Goal: Task Accomplishment & Management: Complete application form

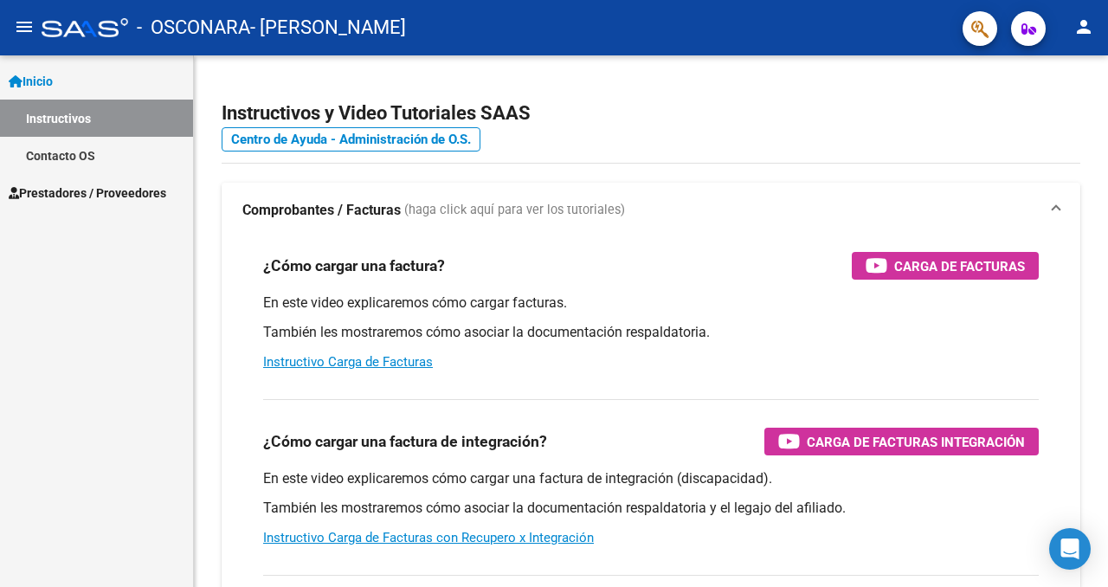
click at [82, 196] on span "Prestadores / Proveedores" at bounding box center [88, 193] width 158 height 19
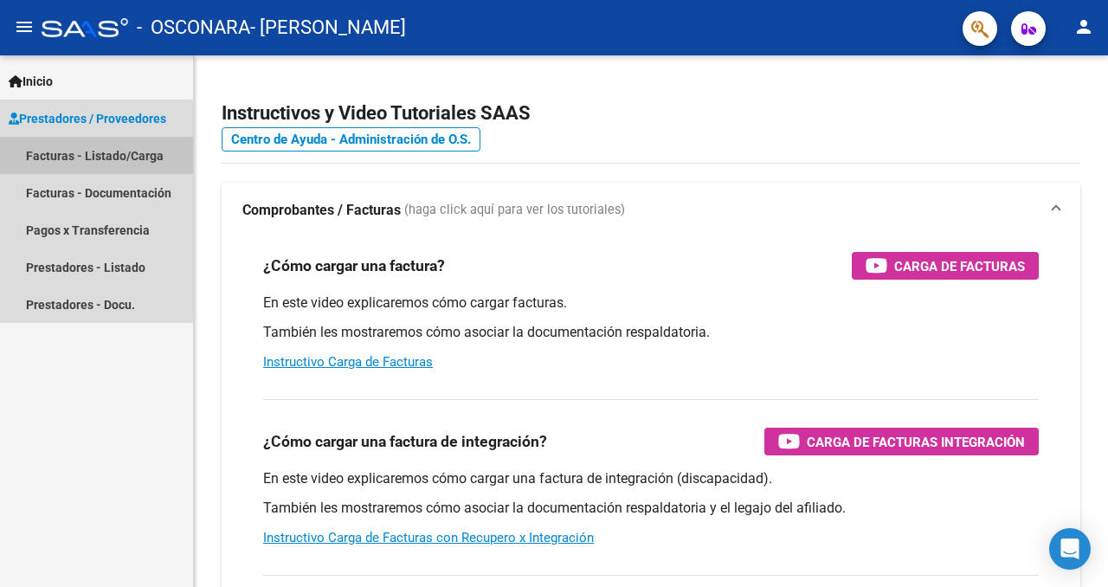
click at [91, 158] on link "Facturas - Listado/Carga" at bounding box center [96, 155] width 193 height 37
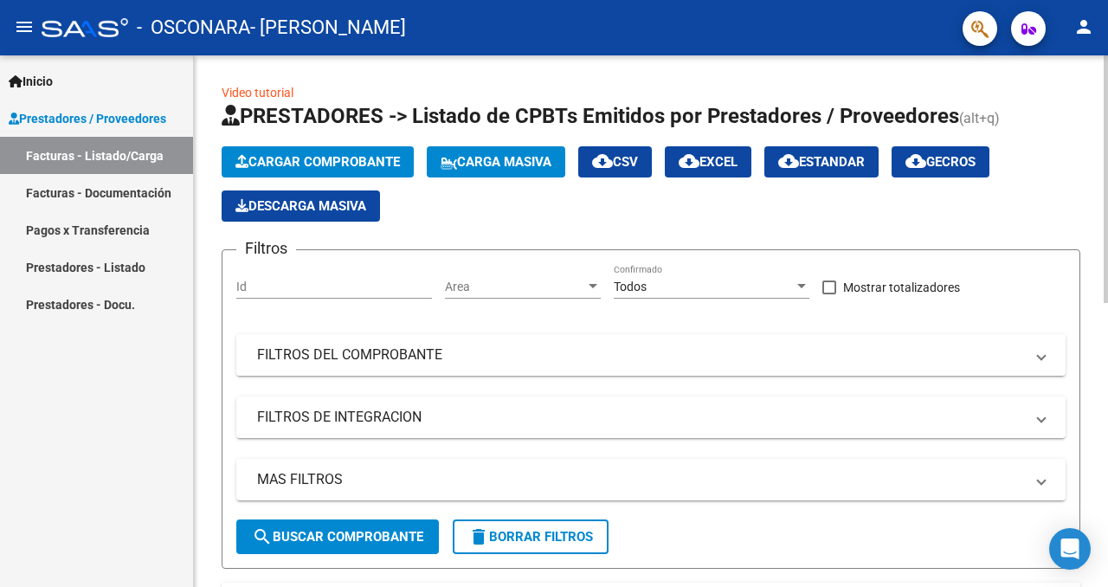
click at [331, 154] on span "Cargar Comprobante" at bounding box center [317, 162] width 164 height 16
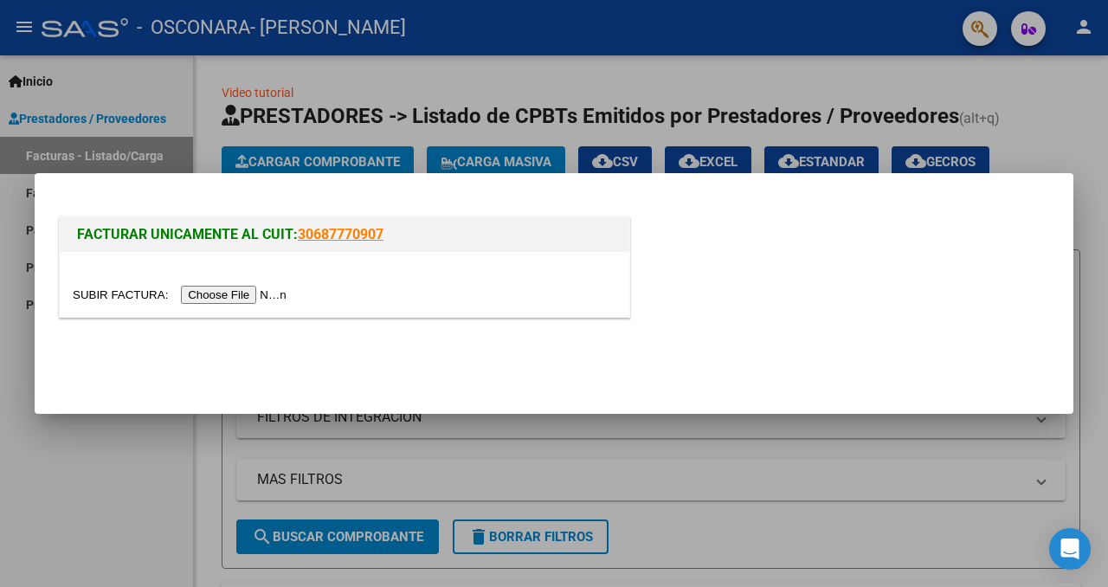
click at [242, 299] on input "file" at bounding box center [182, 295] width 219 height 18
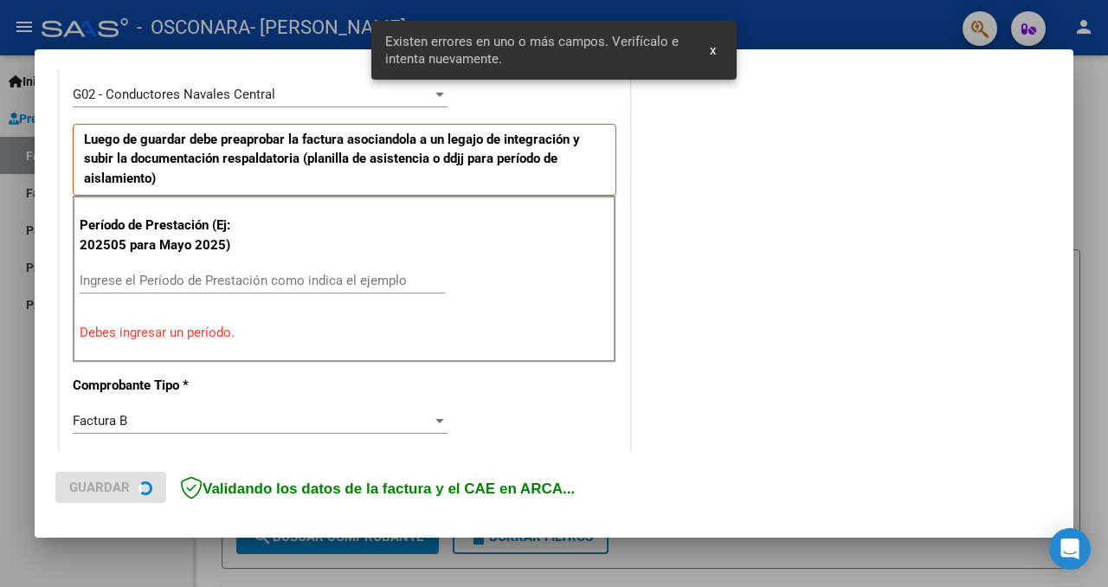
scroll to position [518, 0]
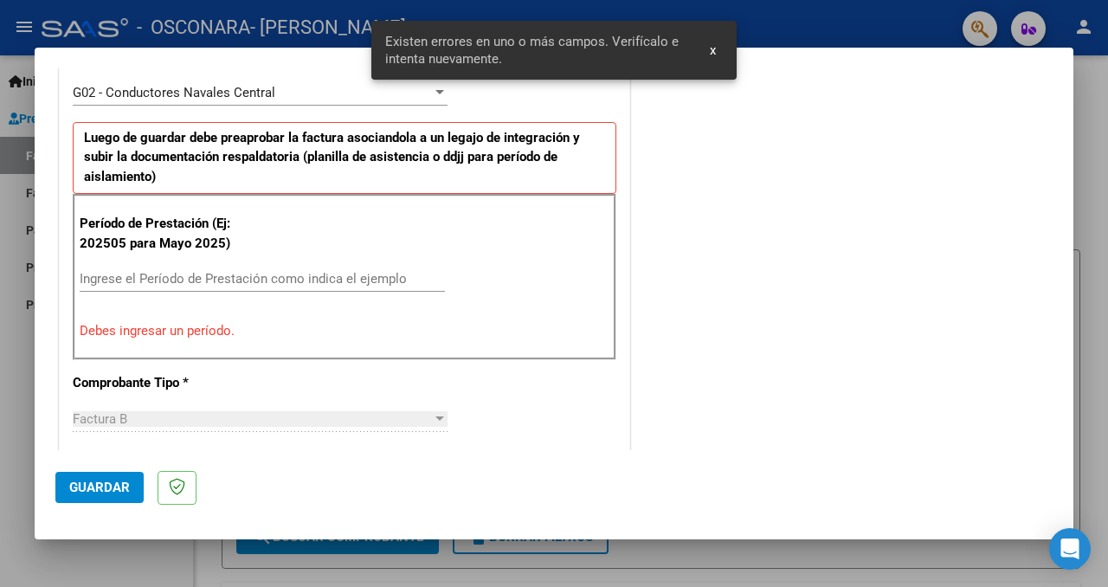
click at [184, 274] on input "Ingrese el Período de Prestación como indica el ejemplo" at bounding box center [262, 279] width 365 height 16
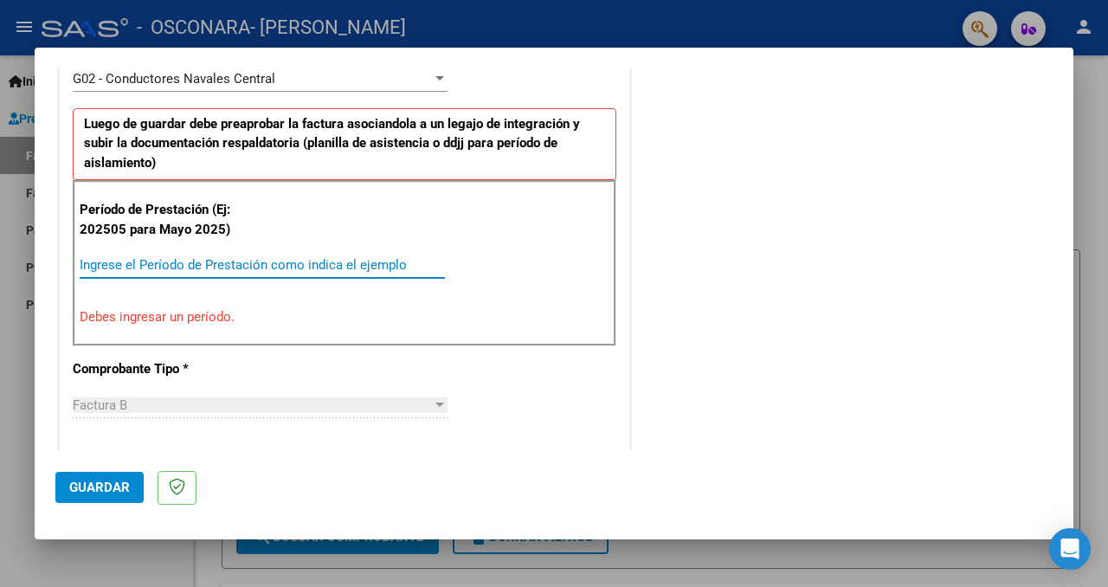
scroll to position [533, 0]
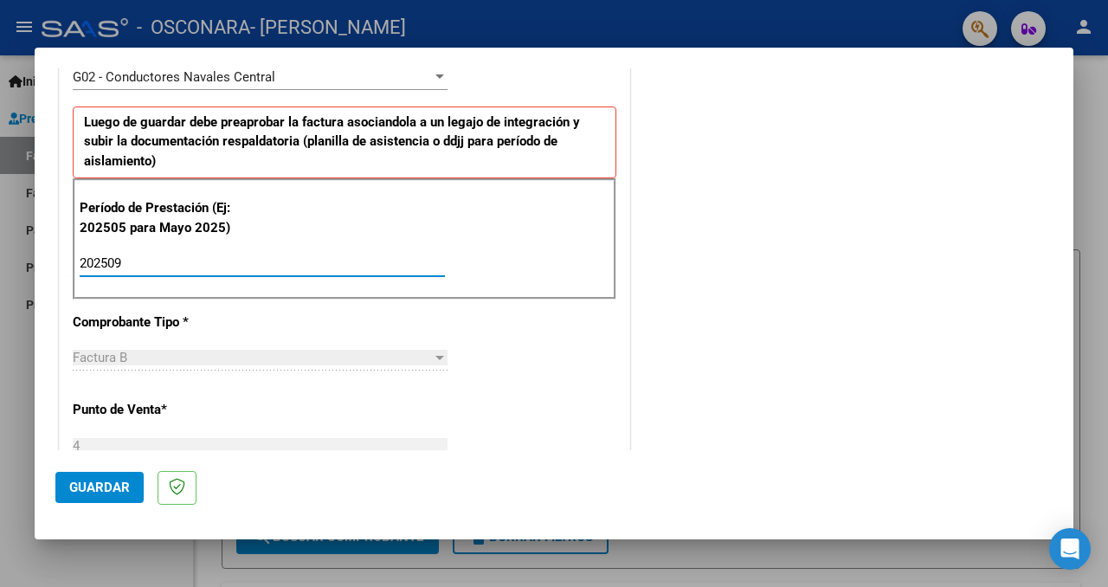
type input "202509"
click at [779, 335] on div "COMENTARIOS Comentarios del Prestador / Gerenciador:" at bounding box center [843, 370] width 419 height 1631
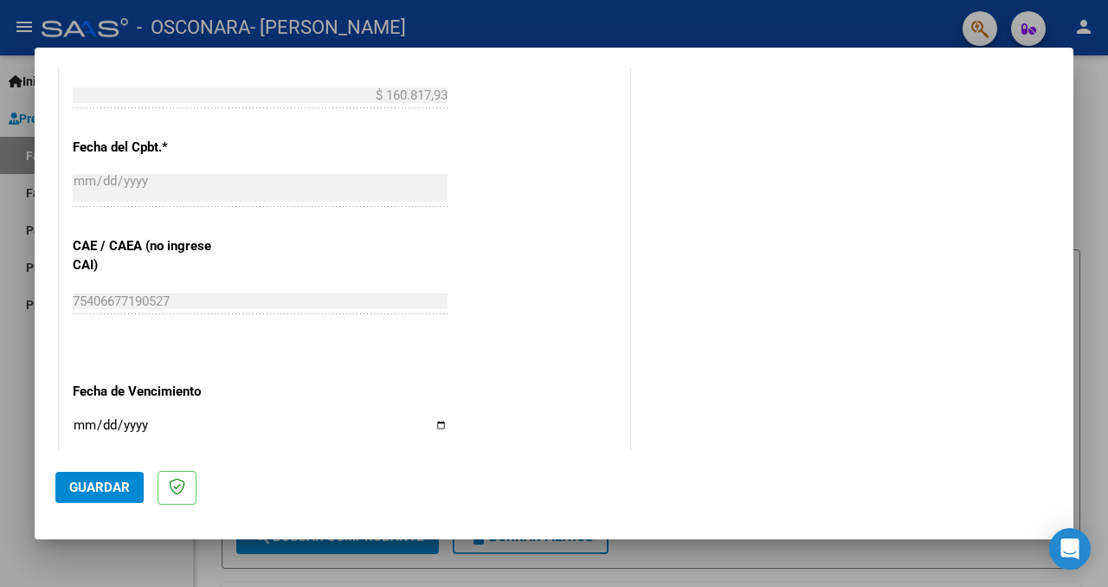
scroll to position [1265, 0]
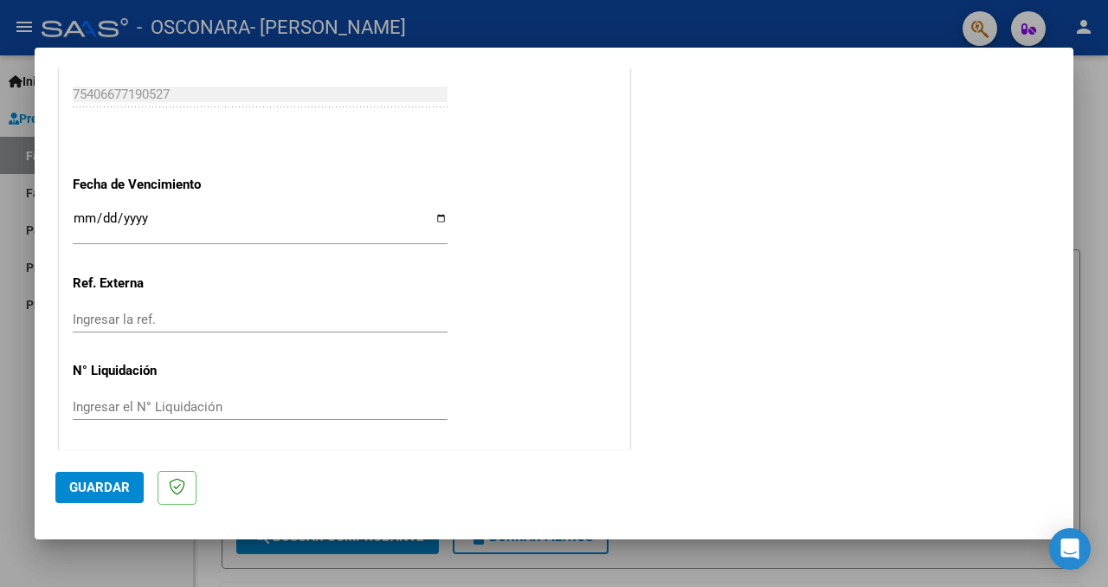
click at [87, 484] on span "Guardar" at bounding box center [99, 488] width 61 height 16
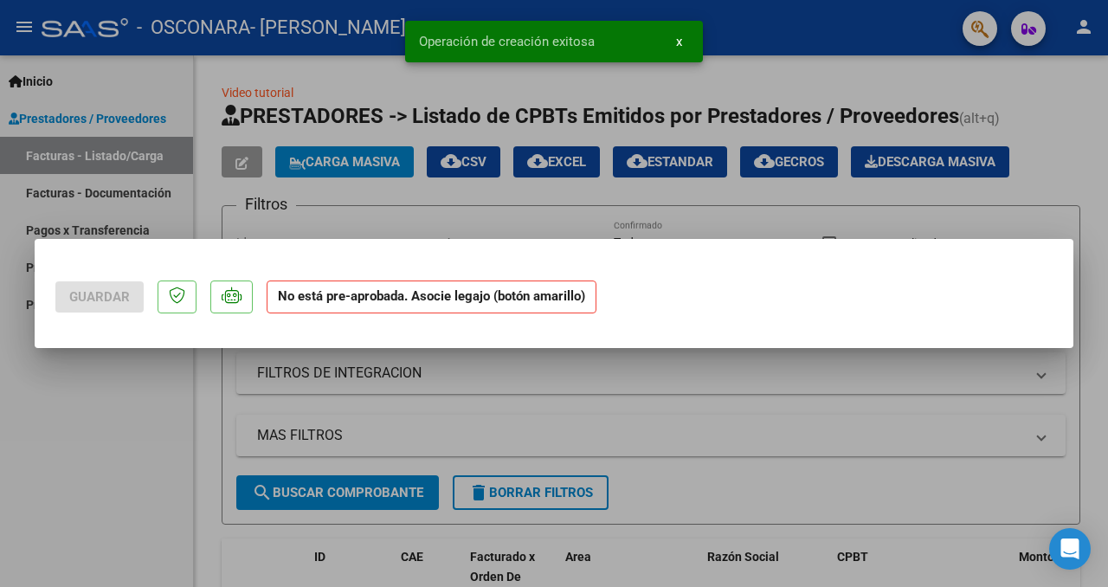
scroll to position [0, 0]
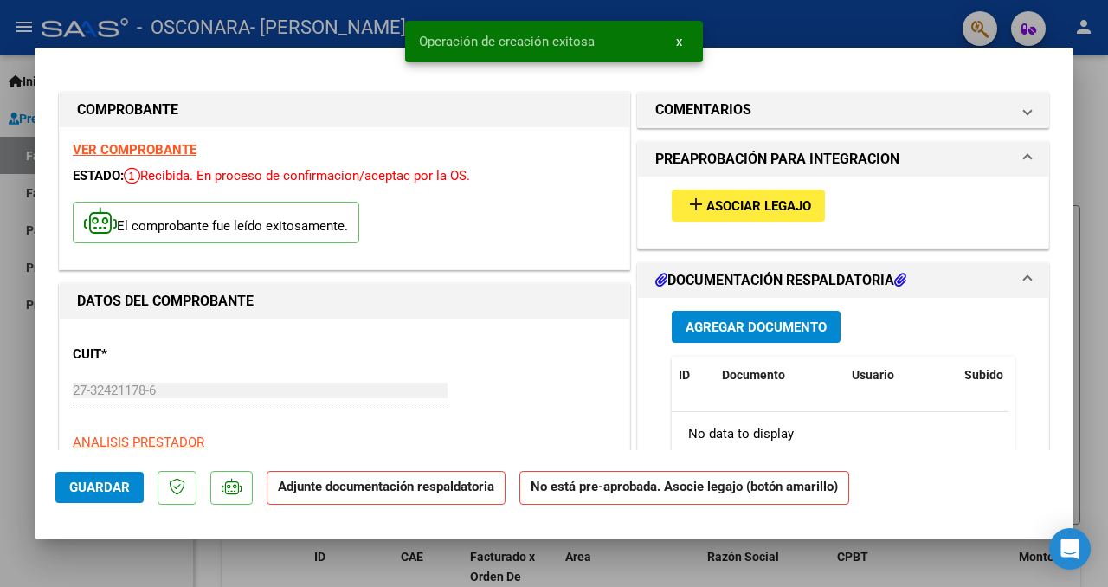
click at [749, 333] on span "Agregar Documento" at bounding box center [756, 327] width 141 height 16
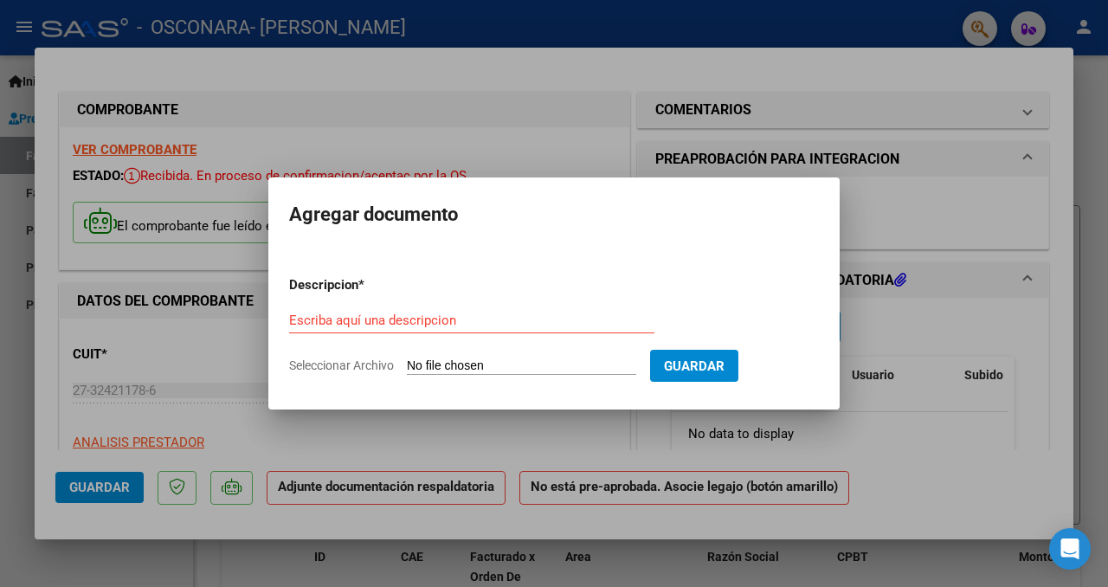
click at [460, 363] on input "Seleccionar Archivo" at bounding box center [521, 366] width 229 height 16
type input "C:\fakepath\Sep.pdf"
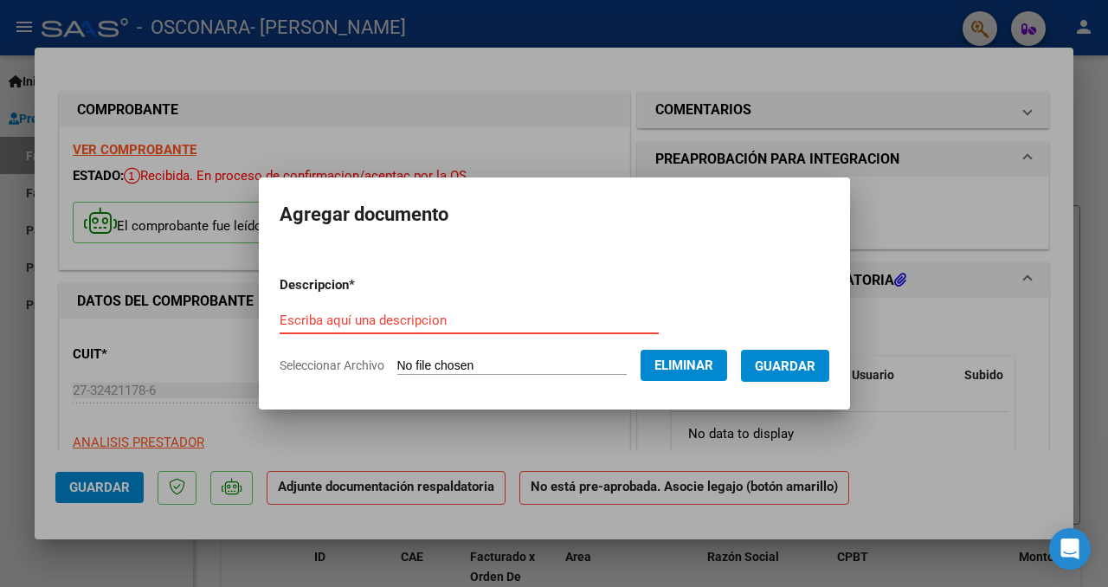
click at [507, 319] on input "Escriba aquí una descripcion" at bounding box center [469, 320] width 379 height 16
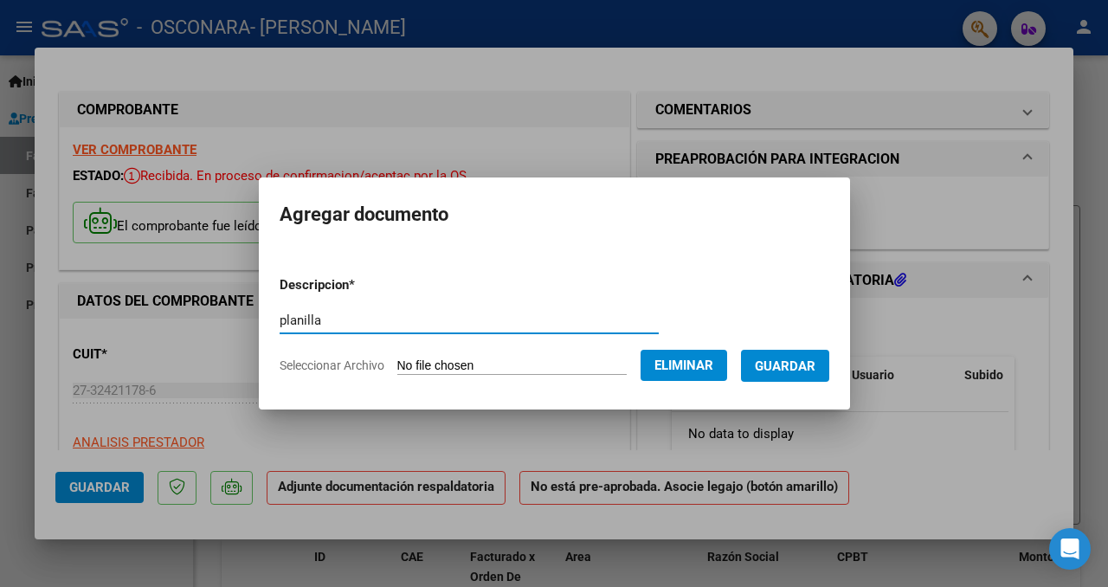
type input "planilla"
click at [779, 377] on button "Guardar" at bounding box center [785, 366] width 88 height 32
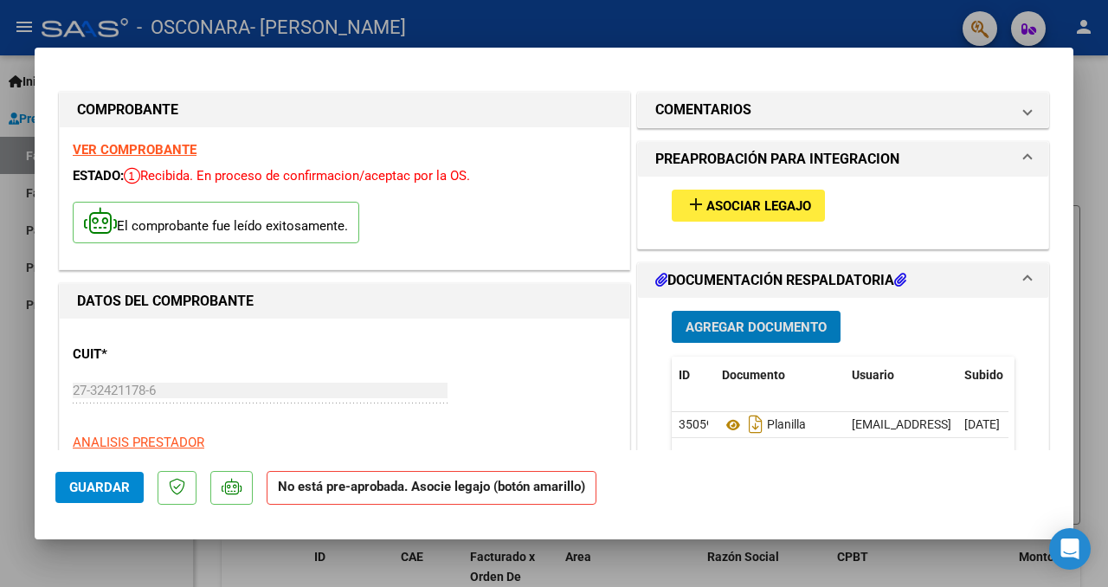
click at [731, 327] on span "Agregar Documento" at bounding box center [756, 327] width 141 height 16
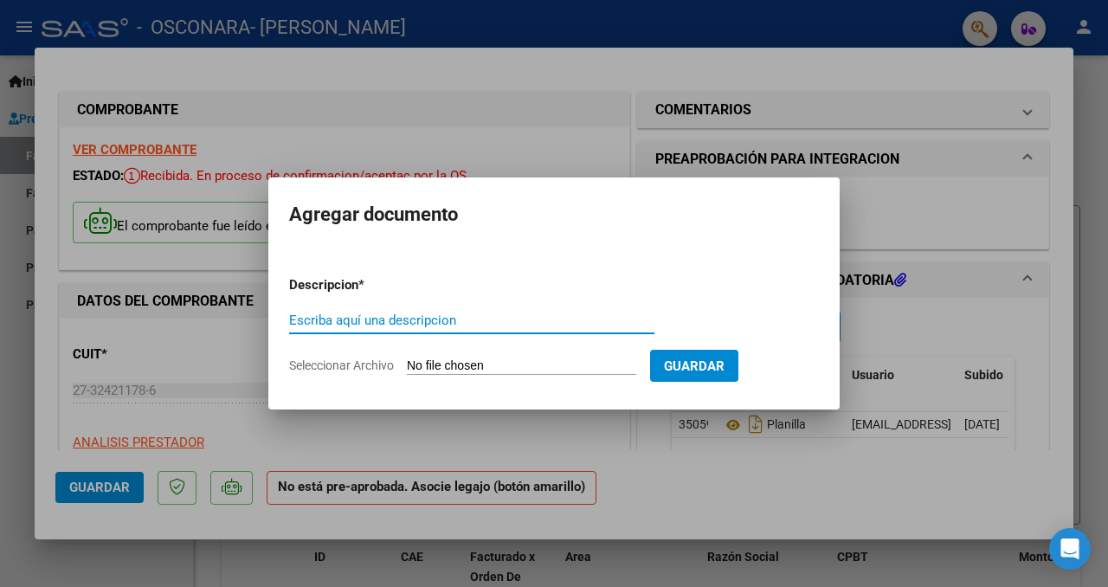
click at [489, 364] on input "Seleccionar Archivo" at bounding box center [521, 366] width 229 height 16
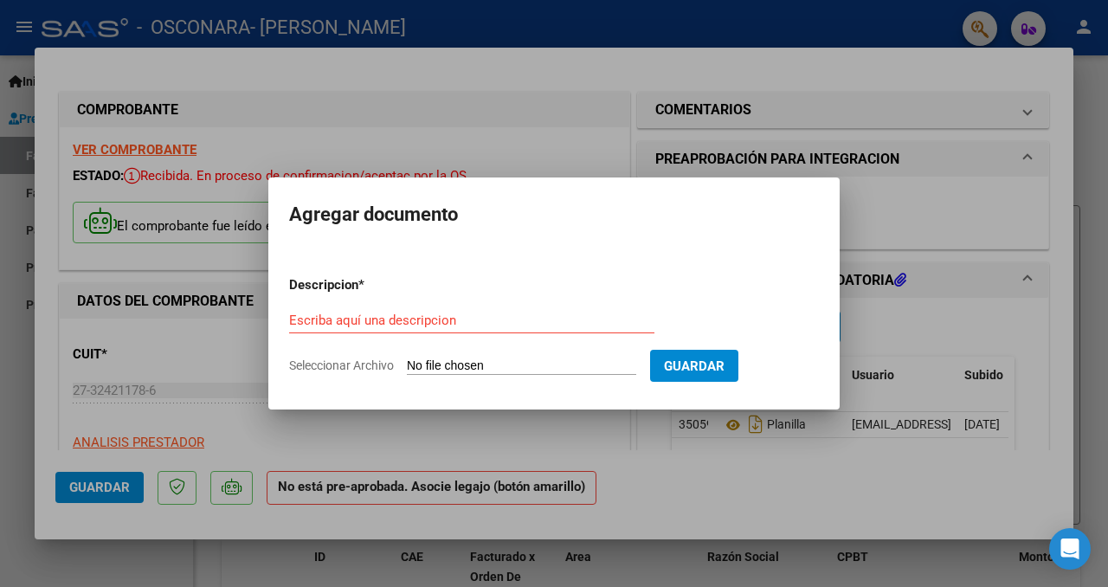
type input "C:\fakepath\informe.docx - Documentos de Google.pdf"
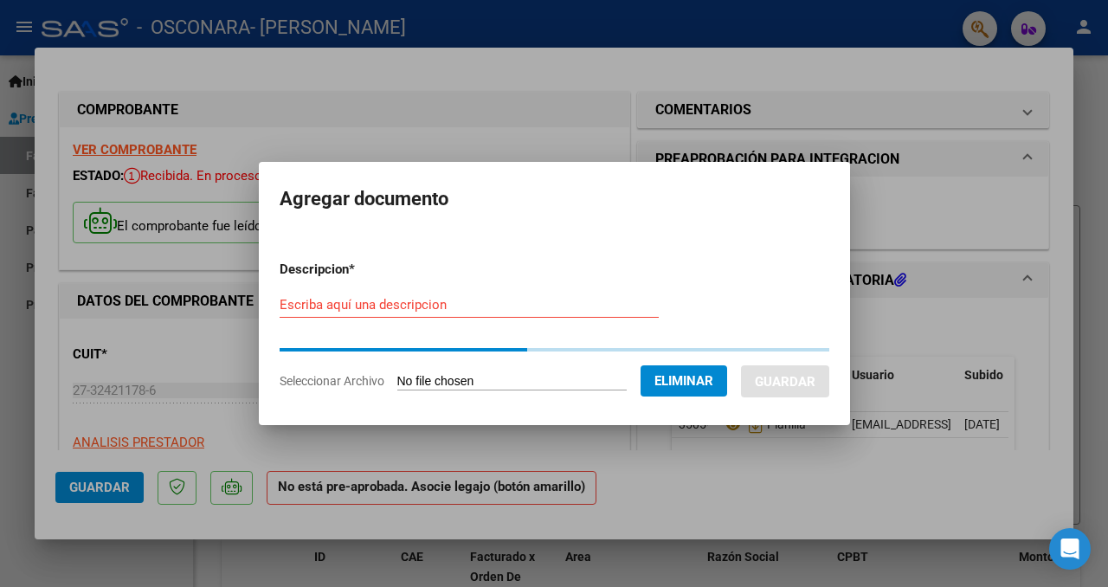
click at [400, 299] on input "Escriba aquí una descripcion" at bounding box center [469, 305] width 379 height 16
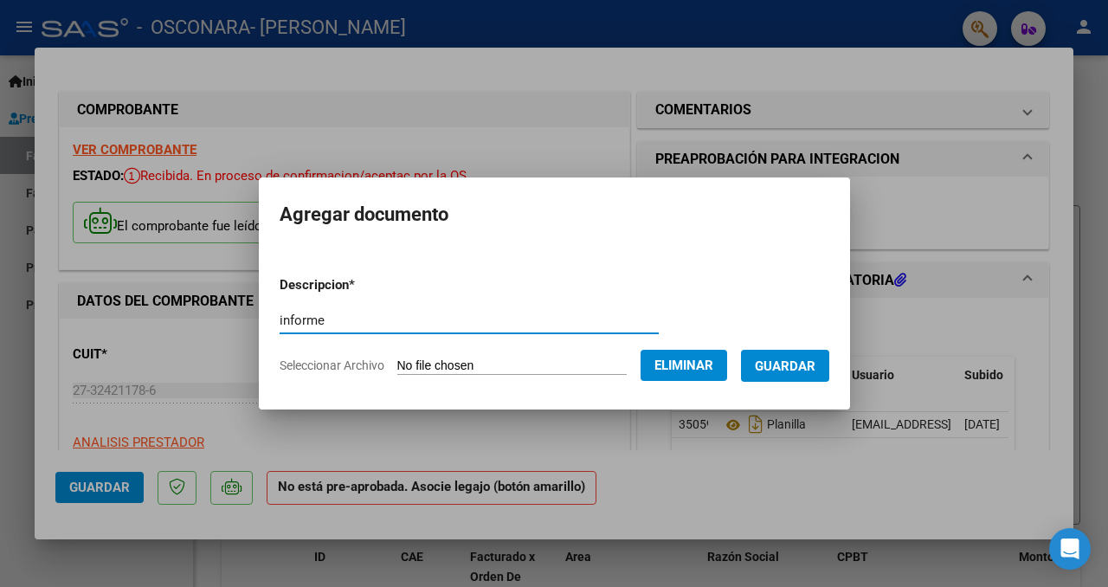
type input "informe"
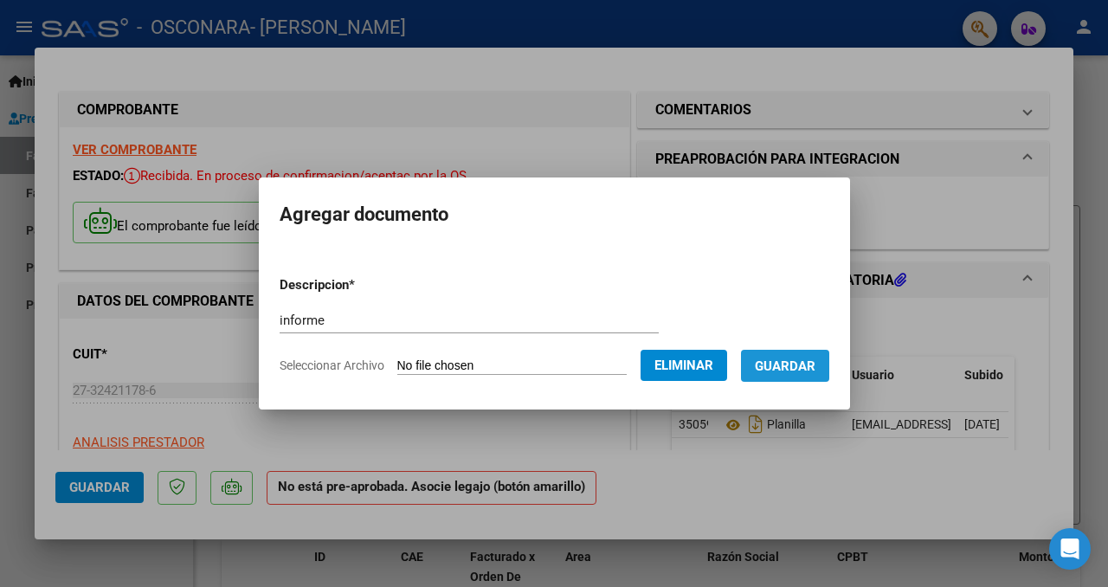
click at [779, 374] on button "Guardar" at bounding box center [785, 366] width 88 height 32
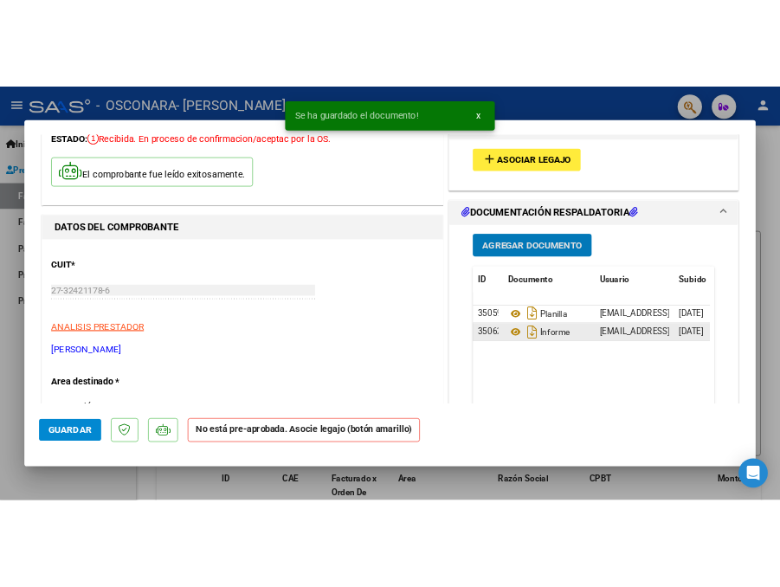
scroll to position [116, 0]
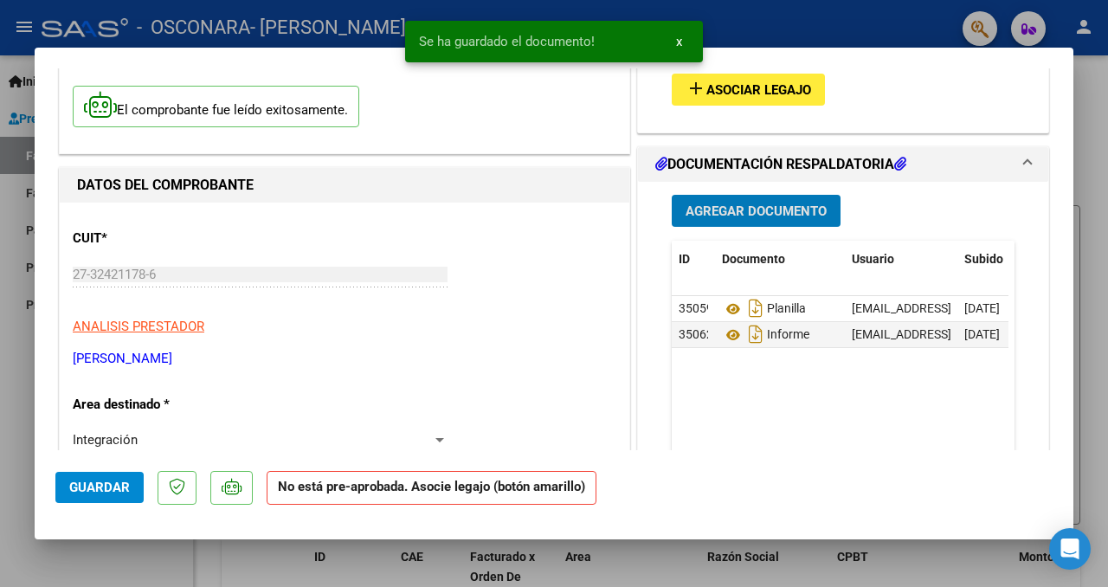
click at [105, 485] on span "Guardar" at bounding box center [99, 488] width 61 height 16
click at [749, 34] on div at bounding box center [554, 293] width 1108 height 587
type input "$ 0,00"
